Goal: Task Accomplishment & Management: Complete application form

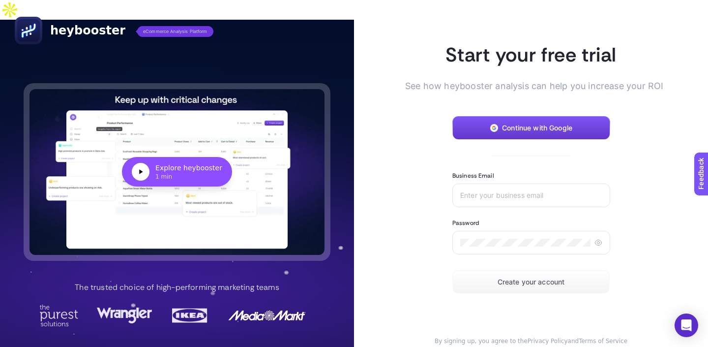
click at [535, 118] on button "Continue with Google" at bounding box center [532, 128] width 158 height 24
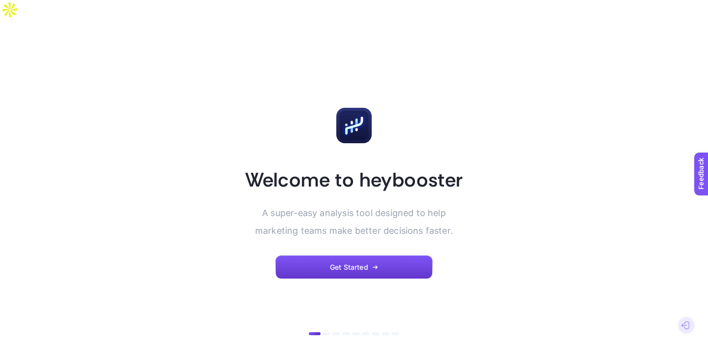
click at [384, 255] on button "Get Started" at bounding box center [353, 267] width 157 height 24
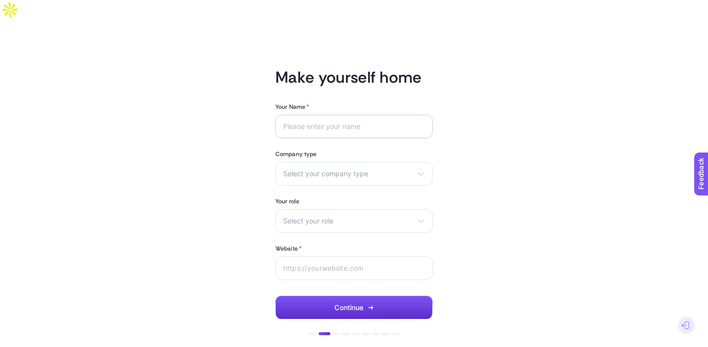
click at [382, 115] on div at bounding box center [353, 127] width 157 height 24
type input "[PERSON_NAME]"
click at [382, 170] on span "Select your company type" at bounding box center [348, 174] width 130 height 8
click at [379, 221] on li "Other" at bounding box center [354, 229] width 152 height 16
click at [383, 209] on div "Select your role Marketing manager Digital consultant Facebook executive Social…" at bounding box center [353, 221] width 157 height 24
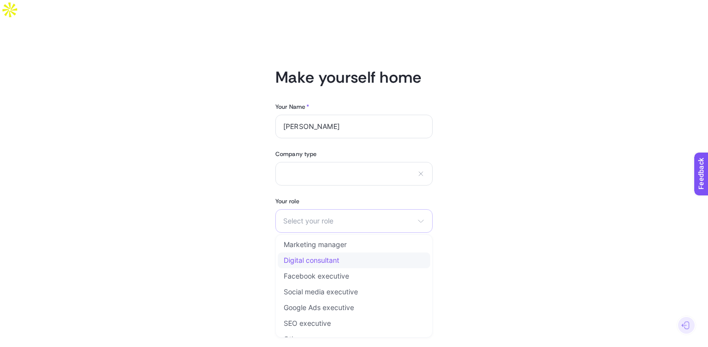
click at [382, 252] on li "Digital consultant" at bounding box center [354, 260] width 152 height 16
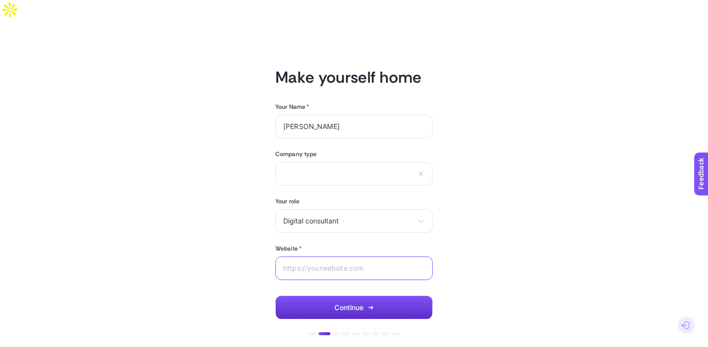
click at [383, 264] on input "Website *" at bounding box center [354, 268] width 142 height 8
paste input "[URL][DOMAIN_NAME]"
type input "[URL][DOMAIN_NAME]"
click at [377, 296] on button "Continue" at bounding box center [353, 308] width 157 height 24
